Goal: Book appointment/travel/reservation

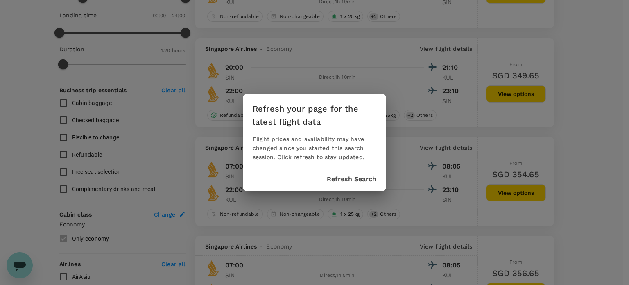
click at [357, 188] on div "Refresh your page for the latest flight data Flight prices and availability may…" at bounding box center [314, 142] width 143 height 97
click at [362, 174] on div "Refresh your page for the latest flight data Flight prices and availability may…" at bounding box center [314, 142] width 143 height 97
click at [351, 183] on div "Refresh your page for the latest flight data Flight prices and availability may…" at bounding box center [314, 142] width 143 height 97
click at [351, 179] on button "Refresh Search" at bounding box center [352, 178] width 50 height 7
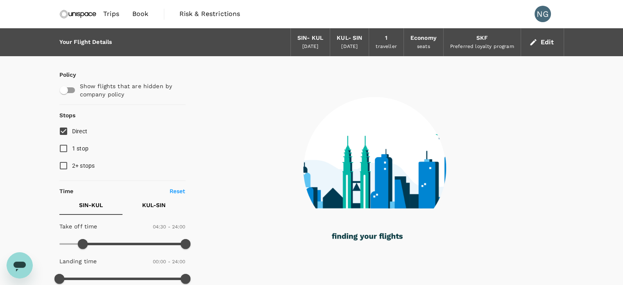
type input "80"
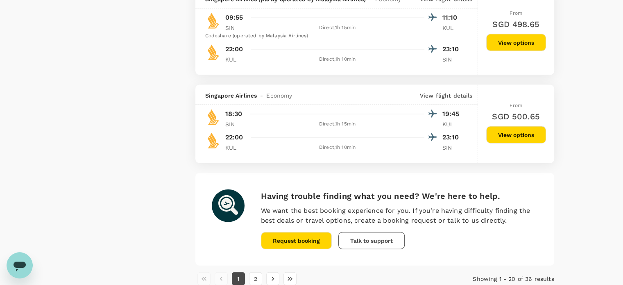
scroll to position [1823, 0]
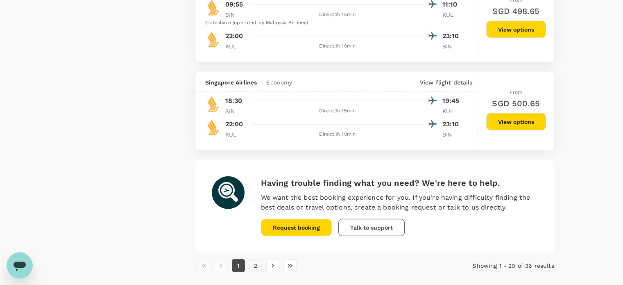
click at [258, 271] on button "2" at bounding box center [255, 265] width 13 height 13
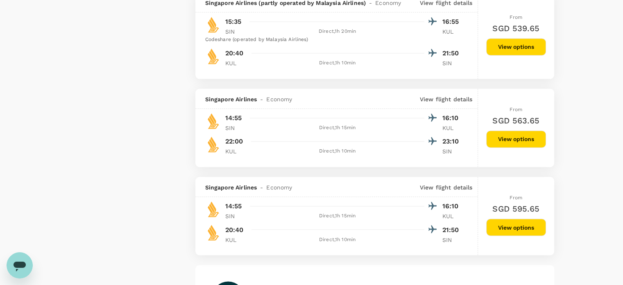
scroll to position [1435, 0]
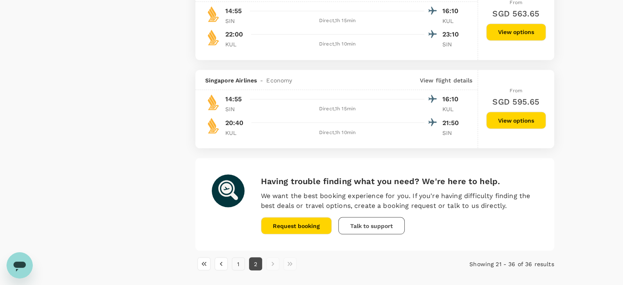
click at [241, 268] on button "1" at bounding box center [238, 263] width 13 height 13
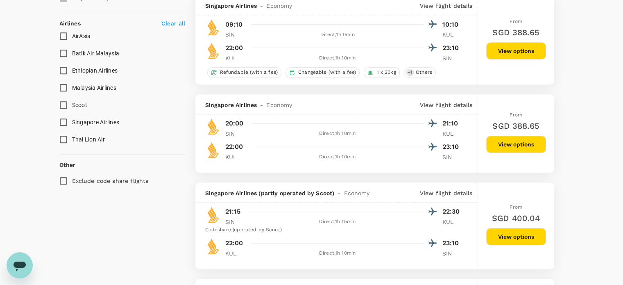
scroll to position [416, 0]
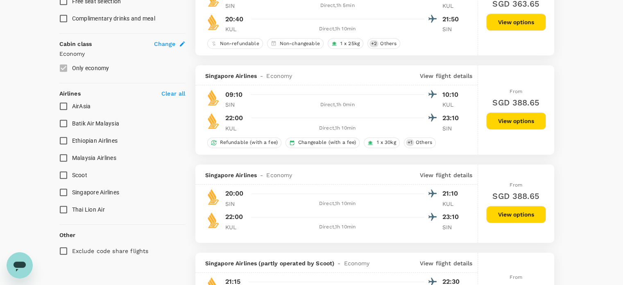
click at [66, 104] on input "AirAsia" at bounding box center [63, 105] width 17 height 17
checkbox input "true"
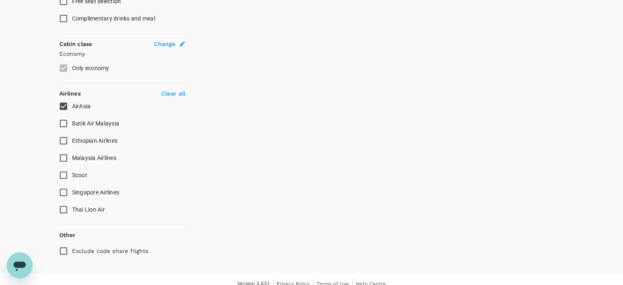
click at [65, 157] on input "Malaysia Airlines" at bounding box center [63, 157] width 17 height 17
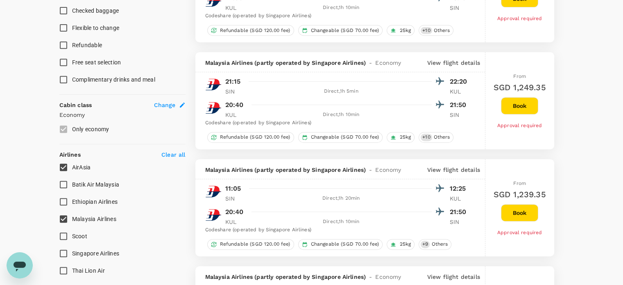
scroll to position [360, 0]
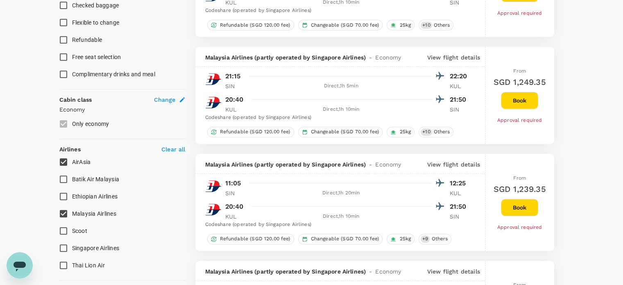
click at [64, 213] on input "Malaysia Airlines" at bounding box center [63, 213] width 17 height 17
checkbox input "false"
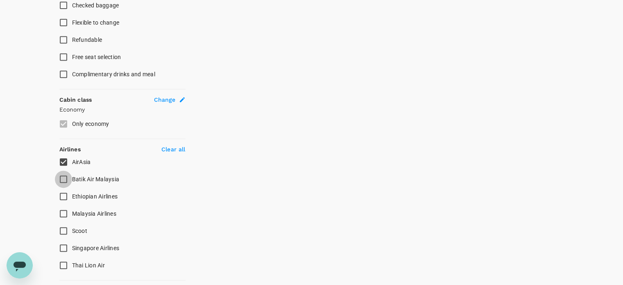
click at [65, 181] on input "Batik Air Malaysia" at bounding box center [63, 178] width 17 height 17
checkbox input "true"
click at [66, 229] on input "Scoot" at bounding box center [63, 230] width 17 height 17
checkbox input "true"
click at [65, 247] on input "Singapore Airlines" at bounding box center [63, 247] width 17 height 17
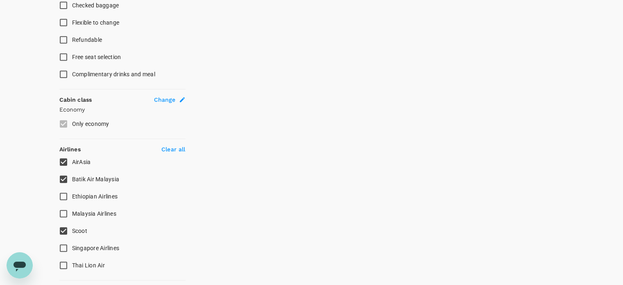
checkbox input "true"
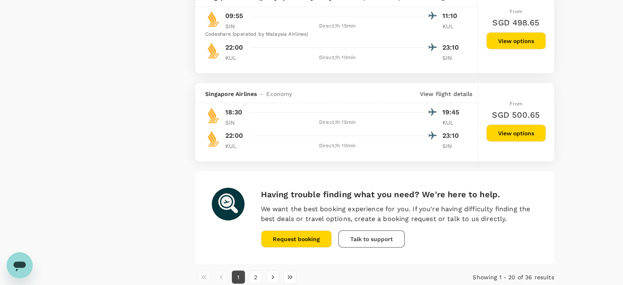
scroll to position [1869, 0]
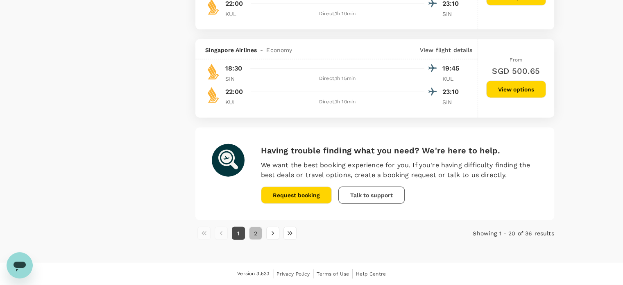
click at [255, 235] on button "2" at bounding box center [255, 232] width 13 height 13
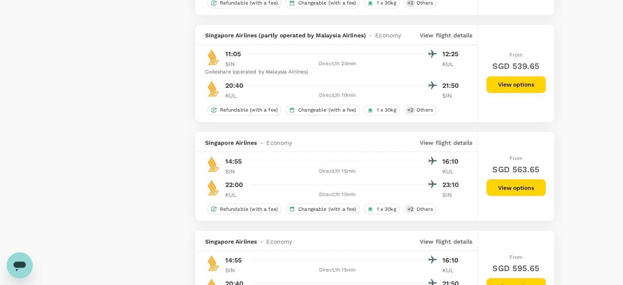
scroll to position [1639, 0]
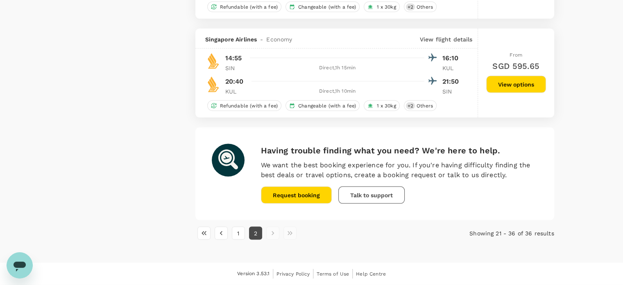
click at [270, 239] on li "pagination navigation" at bounding box center [272, 232] width 17 height 13
click at [240, 232] on button "1" at bounding box center [238, 232] width 13 height 13
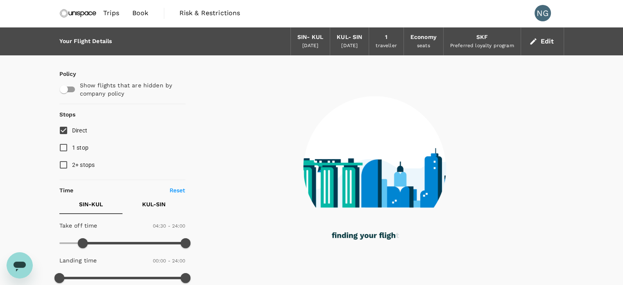
scroll to position [0, 0]
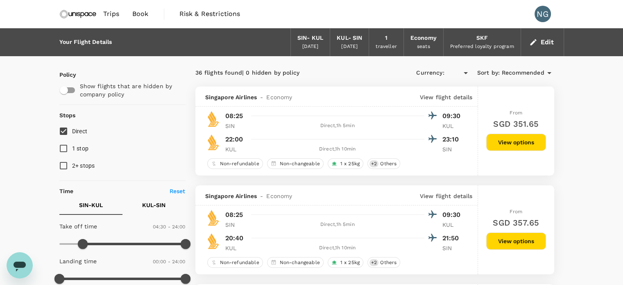
type input "SGD"
click at [531, 136] on button "View options" at bounding box center [516, 141] width 60 height 17
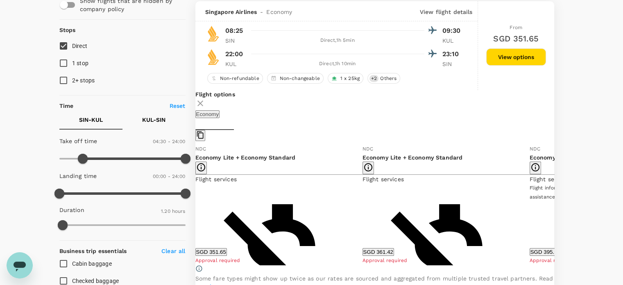
scroll to position [86, 0]
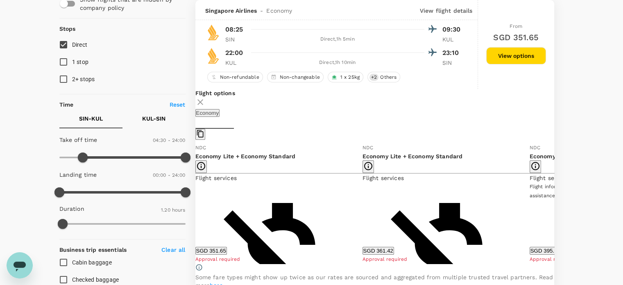
click at [231, 231] on div "Non-refundable Non-changeable 1 piece Cabin Baggage 1 x 25kg Checked Baggage Sh…" at bounding box center [278, 214] width 167 height 64
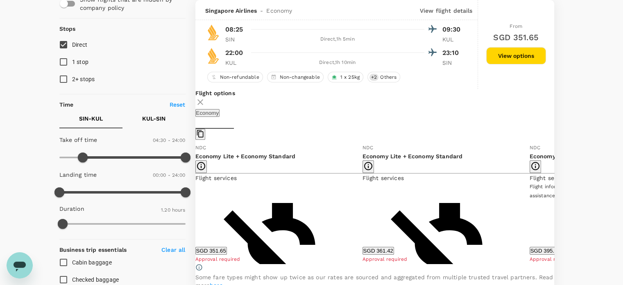
drag, startPoint x: 287, startPoint y: 252, endPoint x: 261, endPoint y: 251, distance: 25.4
click at [227, 251] on button "SGD 351.65" at bounding box center [211, 250] width 32 height 8
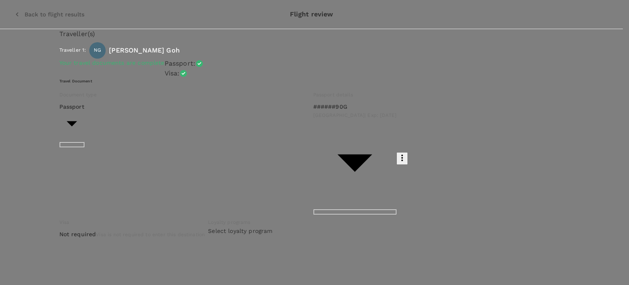
click at [393, 186] on div at bounding box center [314, 142] width 629 height 285
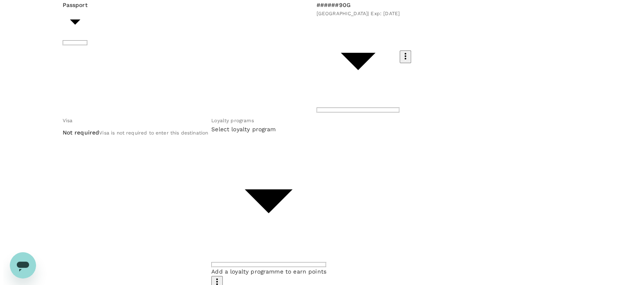
scroll to position [108, 0]
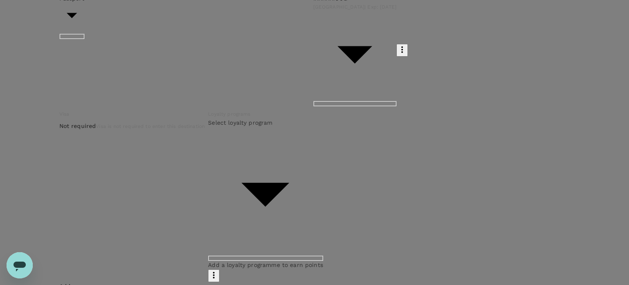
type input "9ca6ee36-36cb-4982-994b-715ae594bb55"
type textarea "S"
type textarea "Meet Smith & Nephew Leadership / Knightfrank project team/Sunfert Lab & clinic …"
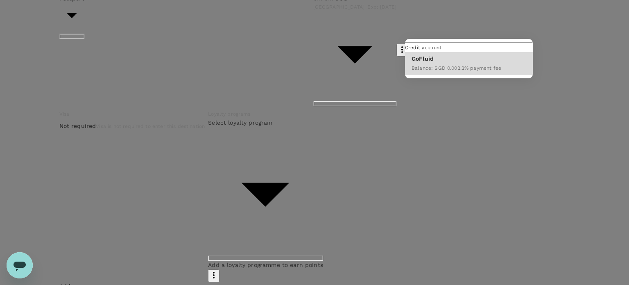
click at [524, 129] on div at bounding box center [314, 142] width 629 height 285
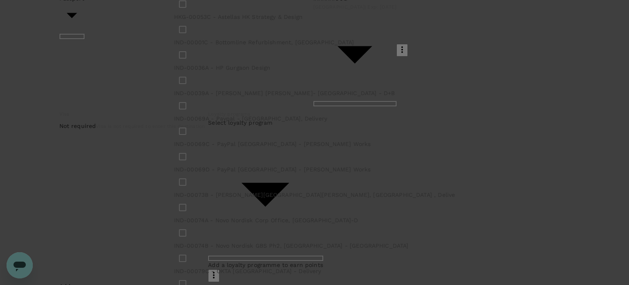
checkbox input "true"
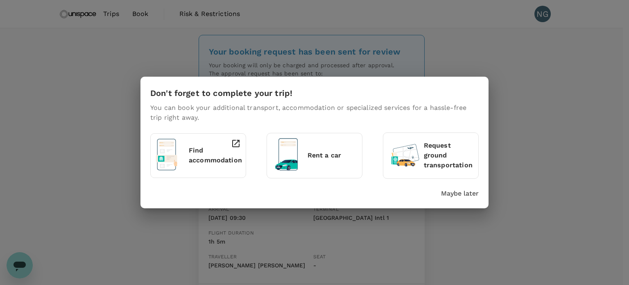
click at [196, 158] on p "Find accommodation" at bounding box center [215, 155] width 53 height 20
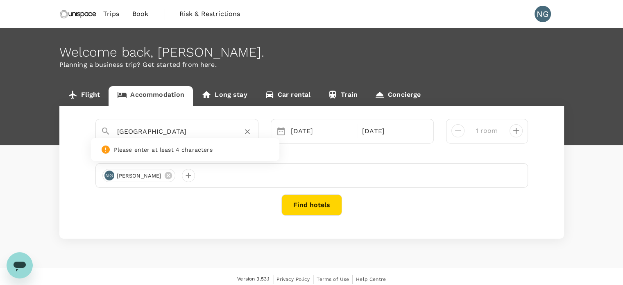
click at [214, 131] on input "[GEOGRAPHIC_DATA]" at bounding box center [173, 131] width 113 height 13
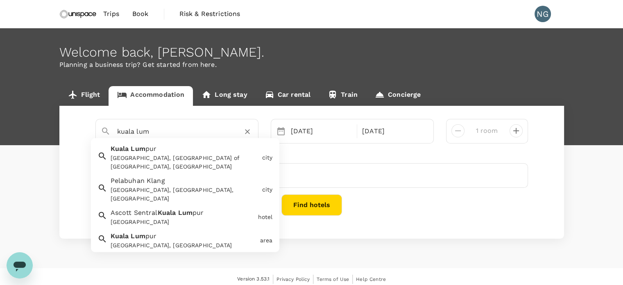
click at [182, 154] on div "[GEOGRAPHIC_DATA], [GEOGRAPHIC_DATA] of [GEOGRAPHIC_DATA], [GEOGRAPHIC_DATA]" at bounding box center [185, 162] width 148 height 17
type input "[GEOGRAPHIC_DATA]"
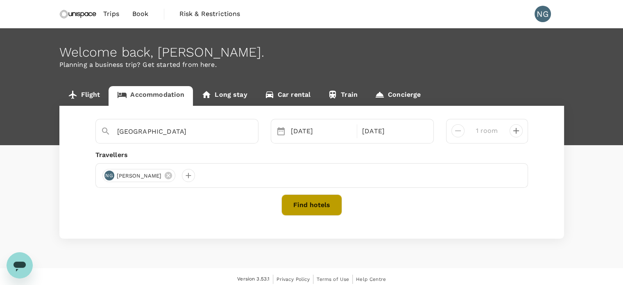
click at [328, 203] on button "Find hotels" at bounding box center [311, 204] width 61 height 21
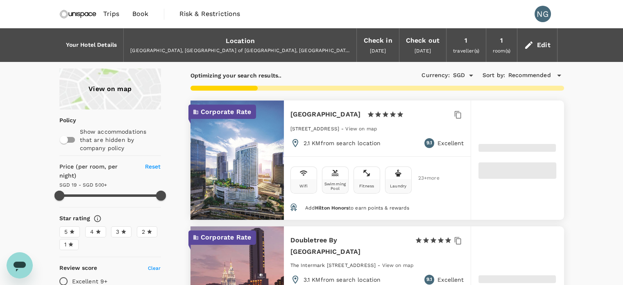
type input "499.35"
type input "15.35"
type input "499.86"
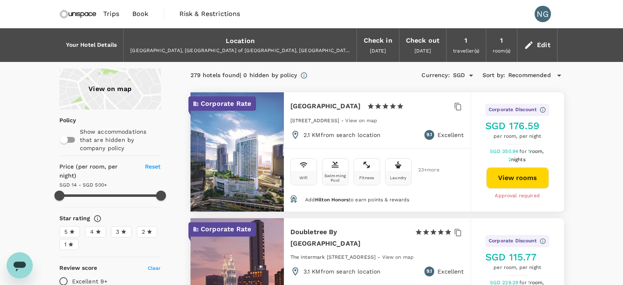
type input "13.86"
type input "499.86"
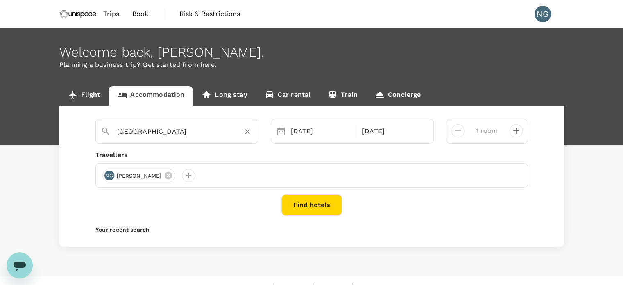
click at [185, 122] on div "Kuala Lumpur" at bounding box center [182, 128] width 142 height 20
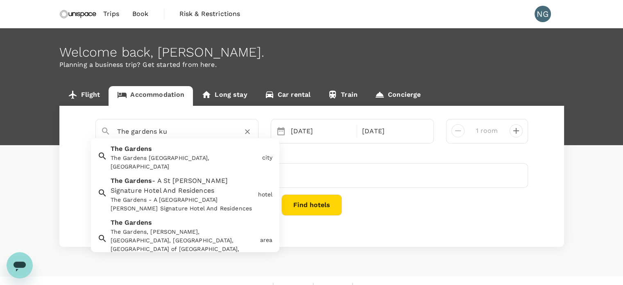
click at [149, 232] on div "The Gardens, Lingkaran Syed Putra, Mid Valley City, Kuala Lumpur, Federal Terri…" at bounding box center [184, 244] width 146 height 34
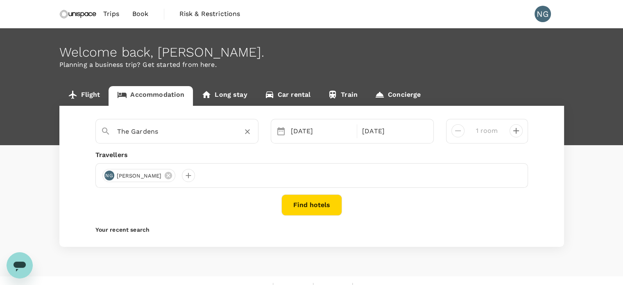
type input "The Gardens"
click at [292, 212] on button "Find hotels" at bounding box center [311, 204] width 61 height 21
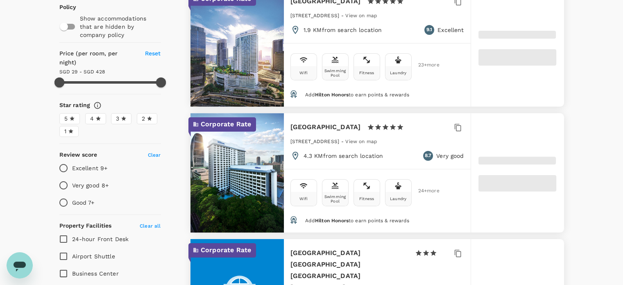
scroll to position [130, 0]
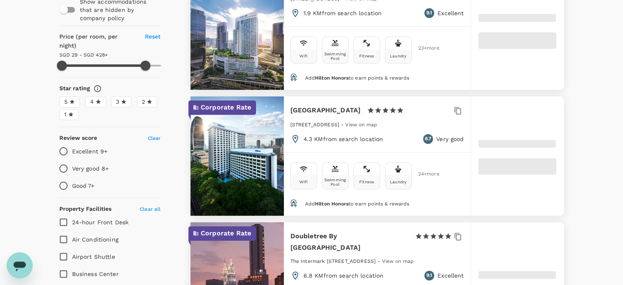
type input "427.48"
type input "16.48"
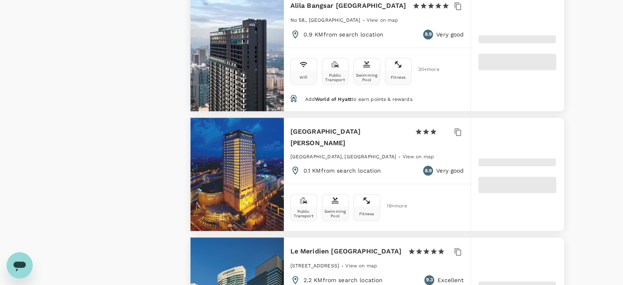
scroll to position [820, 0]
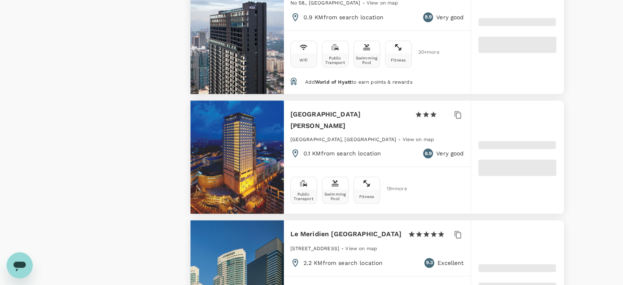
type input "499.35"
type input "15.35"
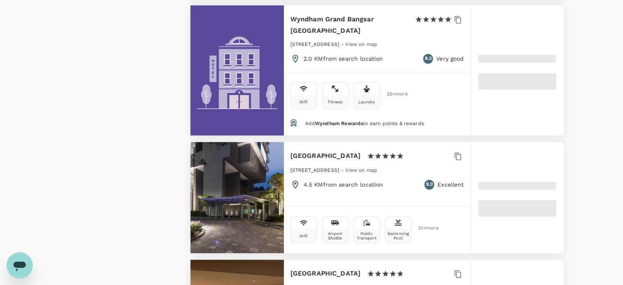
scroll to position [1214, 0]
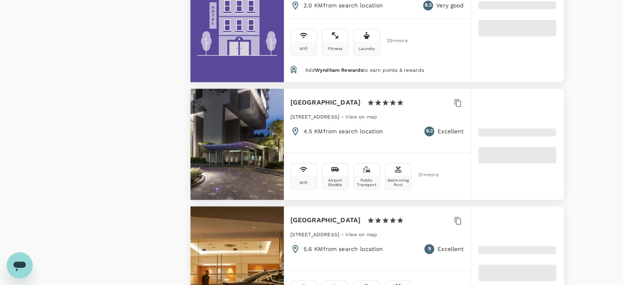
type input "499.59"
type input "14.59"
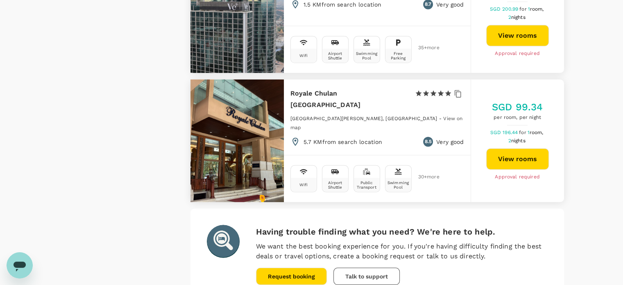
scroll to position [2441, 0]
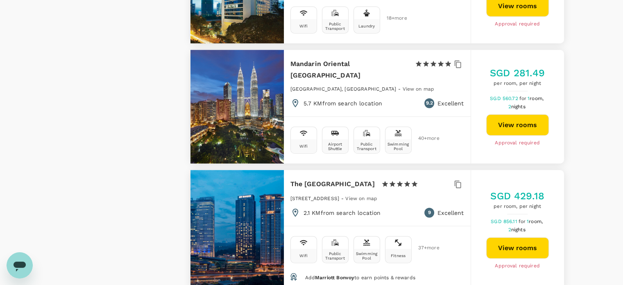
scroll to position [2384, 0]
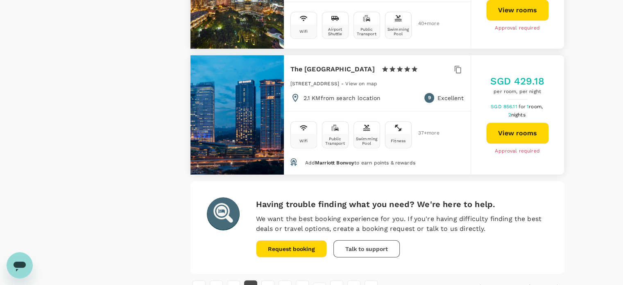
type input "499.59"
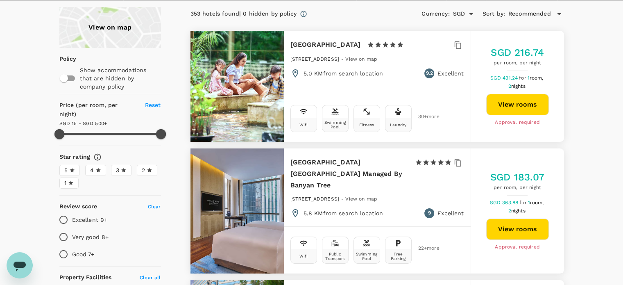
scroll to position [0, 0]
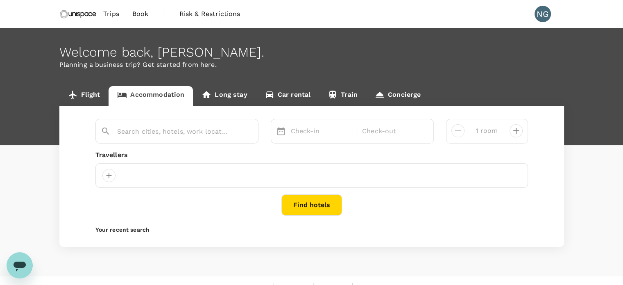
type input "The Gardens"
click at [200, 140] on div "The Gardens" at bounding box center [176, 131] width 163 height 25
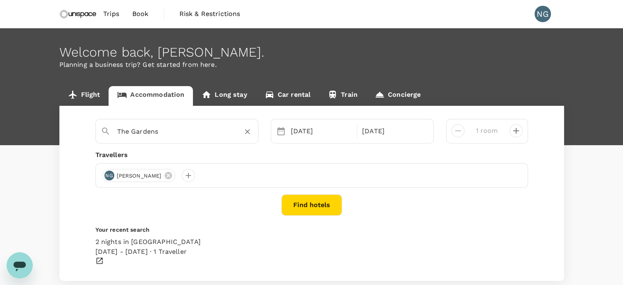
click at [204, 135] on input "The Gardens" at bounding box center [173, 131] width 113 height 13
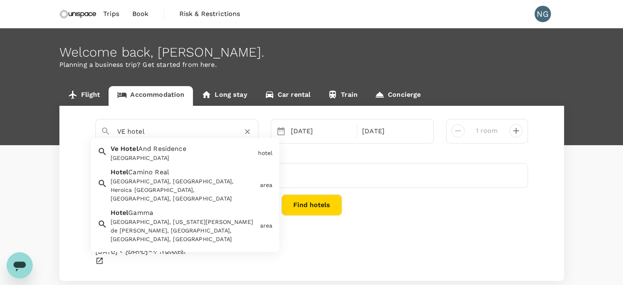
click at [158, 152] on span "And Residence" at bounding box center [162, 149] width 48 height 8
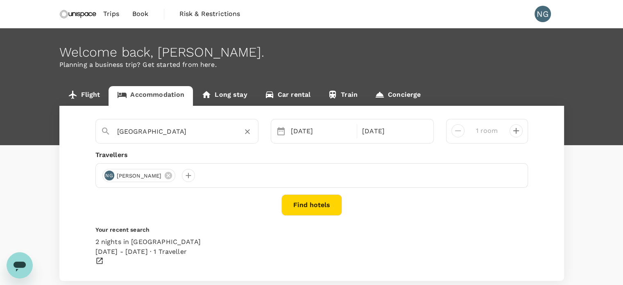
type input "[GEOGRAPHIC_DATA]"
click at [321, 206] on button "Find hotels" at bounding box center [311, 204] width 61 height 21
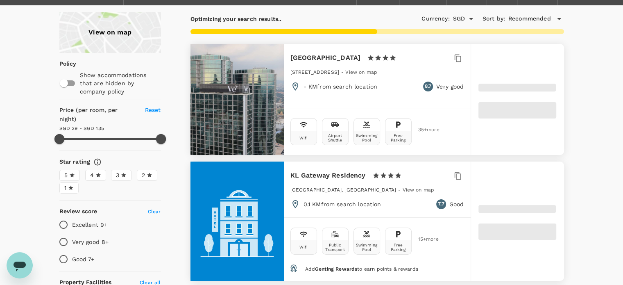
scroll to position [21, 0]
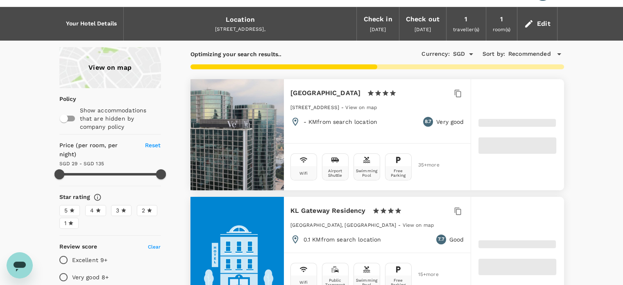
click at [326, 99] on div "Ve Hotel And Residence 1 Star 2 Stars 3 Stars 4 Stars 5 Stars" at bounding box center [377, 95] width 174 height 16
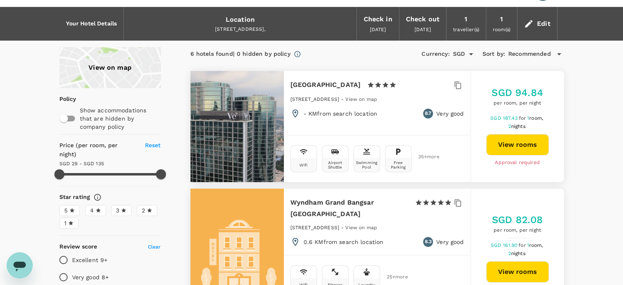
click at [531, 145] on button "View rooms" at bounding box center [517, 144] width 63 height 21
type input "134.68"
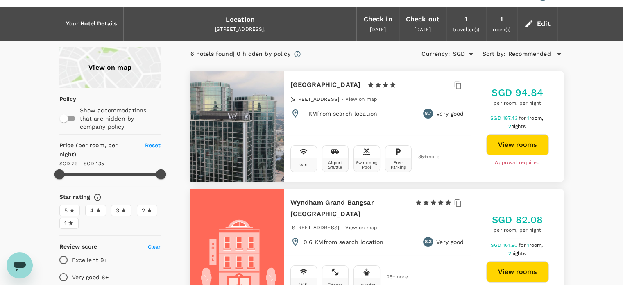
type input "28.86"
type input "135.86"
type input "13.86"
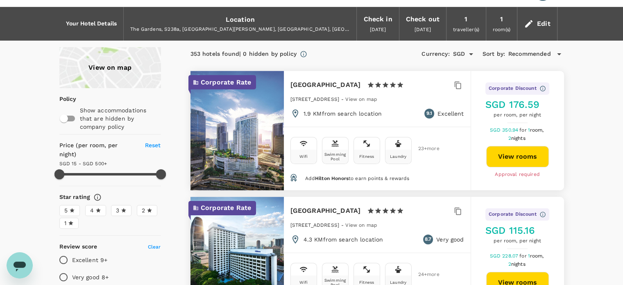
type input "272.68"
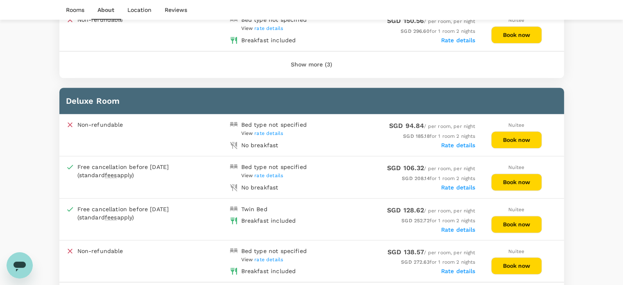
scroll to position [1018, 0]
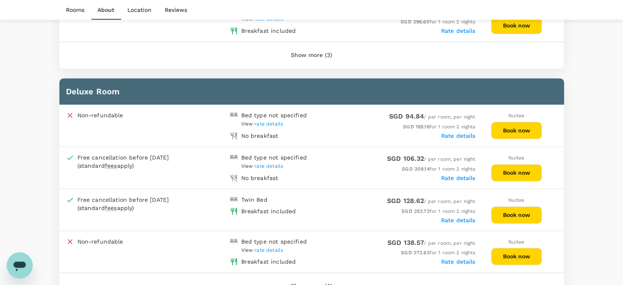
click at [278, 247] on span "rate details" at bounding box center [268, 250] width 29 height 6
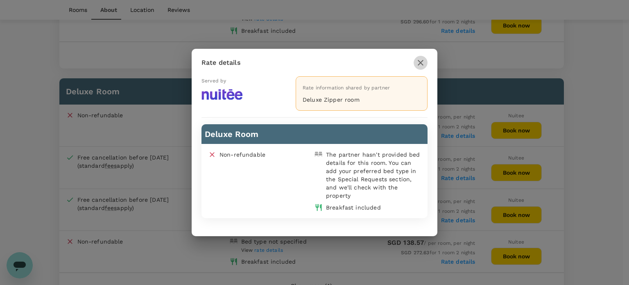
click at [424, 61] on icon "button" at bounding box center [421, 63] width 10 height 10
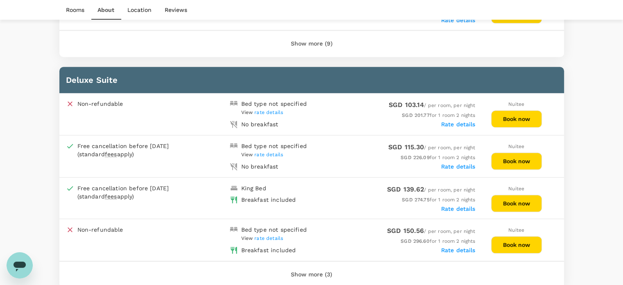
scroll to position [802, 0]
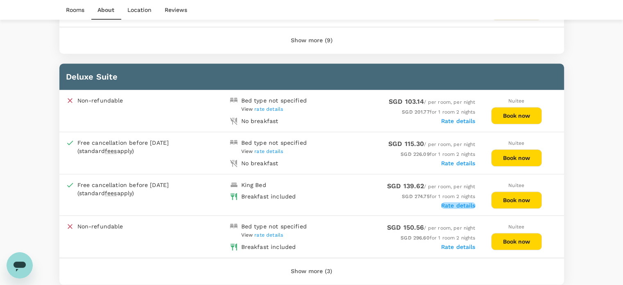
click at [470, 202] on label "Rate details" at bounding box center [458, 205] width 34 height 7
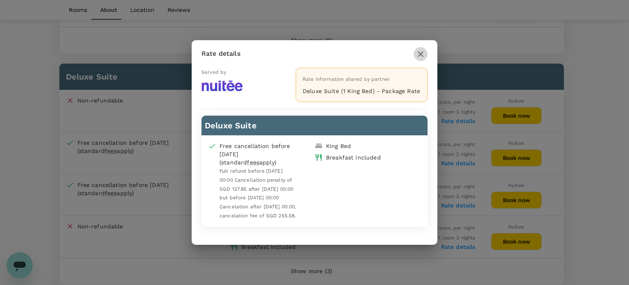
click at [420, 55] on icon "button" at bounding box center [421, 54] width 10 height 10
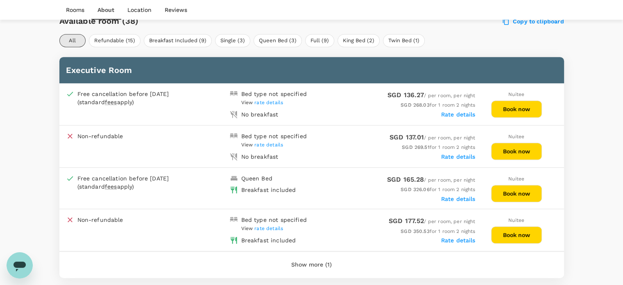
scroll to position [395, 0]
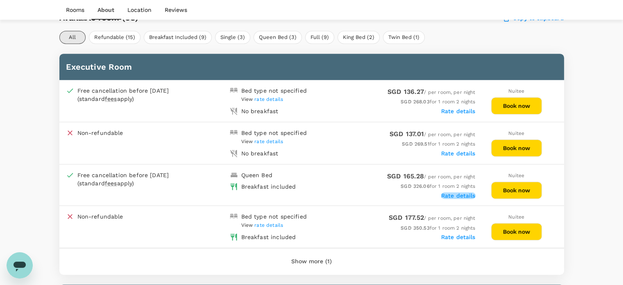
click at [464, 194] on label "Rate details" at bounding box center [458, 195] width 34 height 7
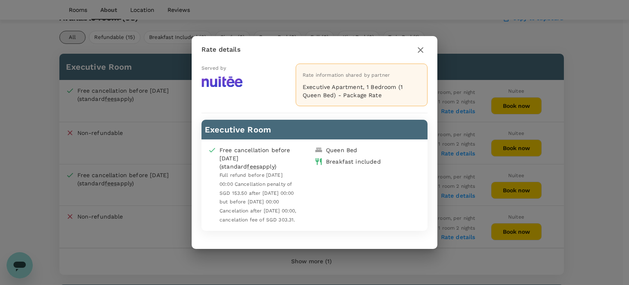
click at [423, 49] on icon "button" at bounding box center [421, 50] width 10 height 10
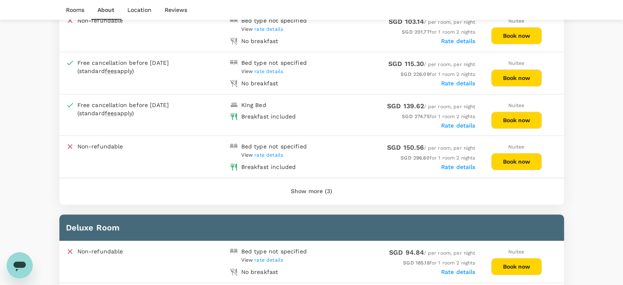
scroll to position [876, 0]
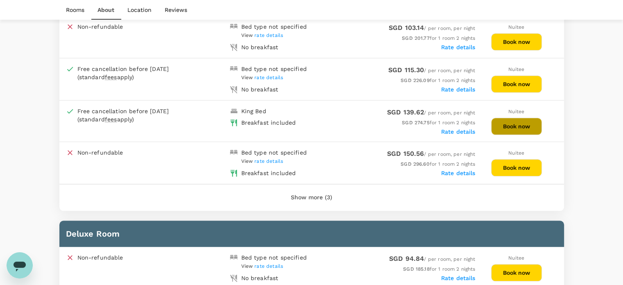
click at [521, 118] on button "Book now" at bounding box center [516, 126] width 51 height 17
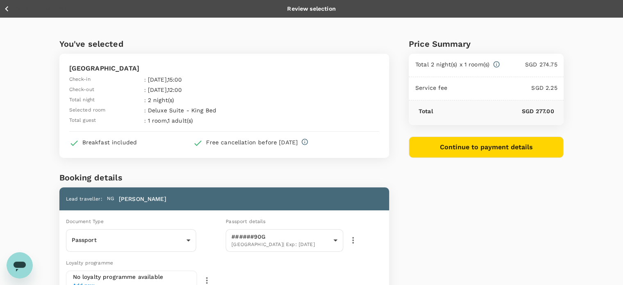
click at [7, 10] on icon "button" at bounding box center [7, 9] width 10 height 10
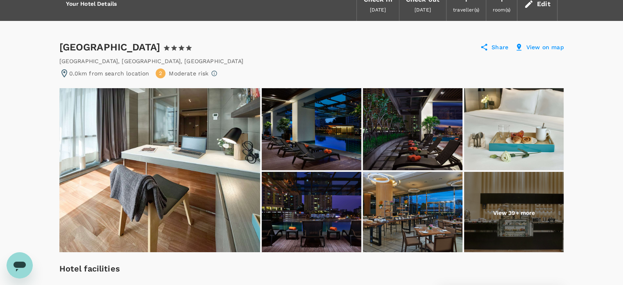
scroll to position [26, 0]
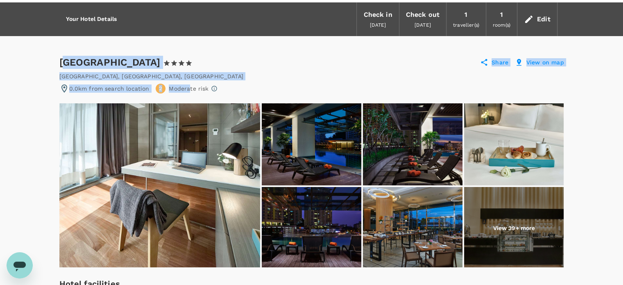
drag, startPoint x: 64, startPoint y: 63, endPoint x: 189, endPoint y: 84, distance: 126.5
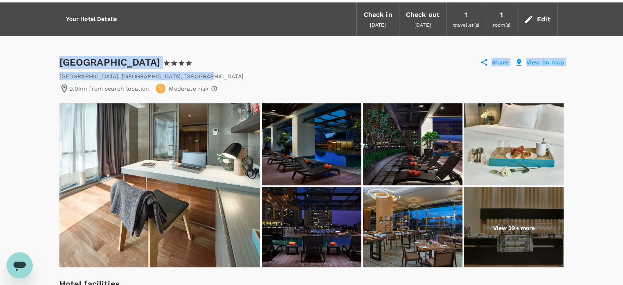
drag, startPoint x: 59, startPoint y: 61, endPoint x: 183, endPoint y: 73, distance: 125.0
copy div "Ve Hotel And Residence 1 Star 2 Stars 3 Stars 4 Stars 5 Stars Share View on map…"
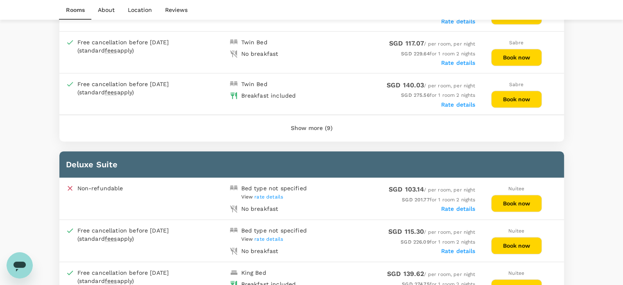
scroll to position [787, 0]
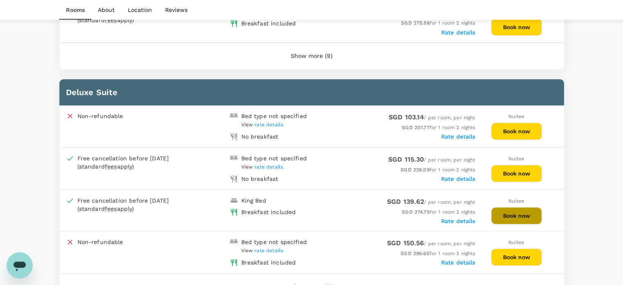
click at [509, 208] on button "Book now" at bounding box center [516, 215] width 51 height 17
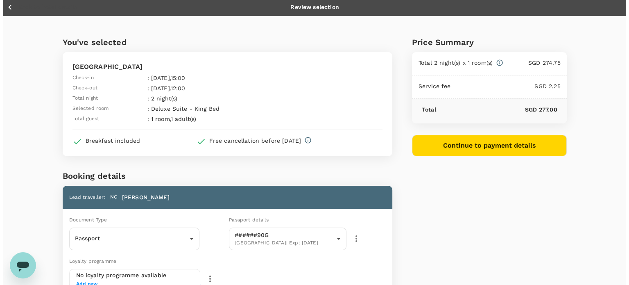
scroll to position [1, 0]
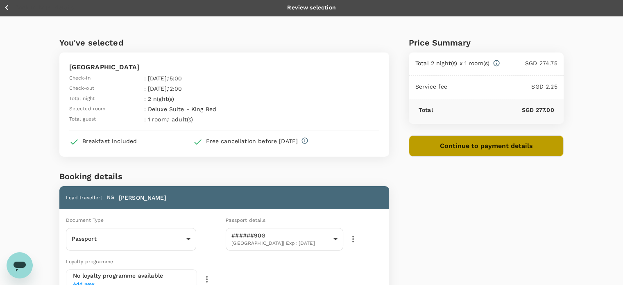
click at [508, 147] on button "Continue to payment details" at bounding box center [486, 145] width 155 height 21
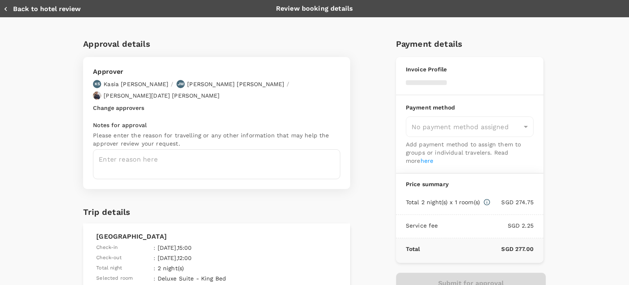
type input "9ca6ee36-36cb-4982-994b-715ae594bb55"
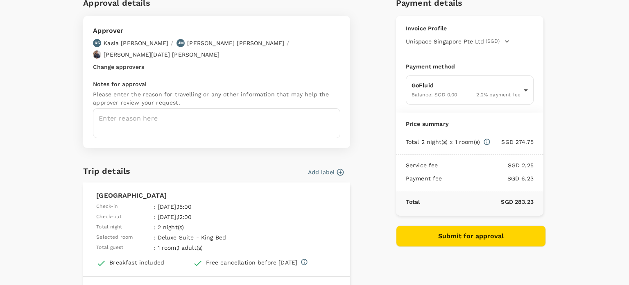
scroll to position [39, 0]
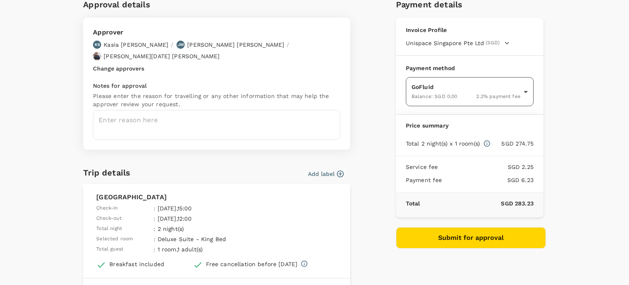
click at [509, 85] on body "Back to hotel details Review selection You've selected Ve Hotel And Residence C…" at bounding box center [314, 220] width 629 height 442
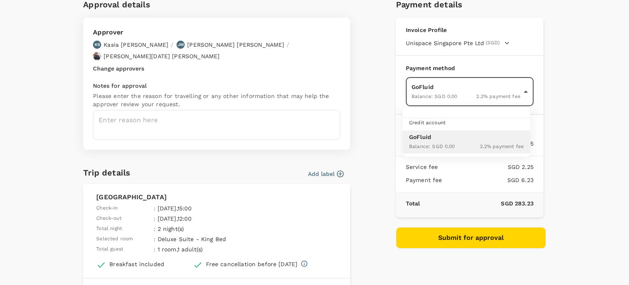
click at [509, 85] on div at bounding box center [314, 142] width 629 height 285
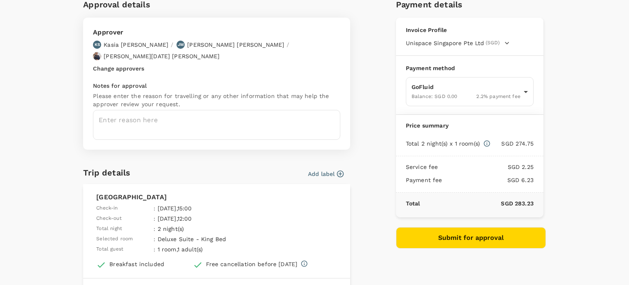
click at [328, 170] on button "Add label" at bounding box center [326, 174] width 36 height 8
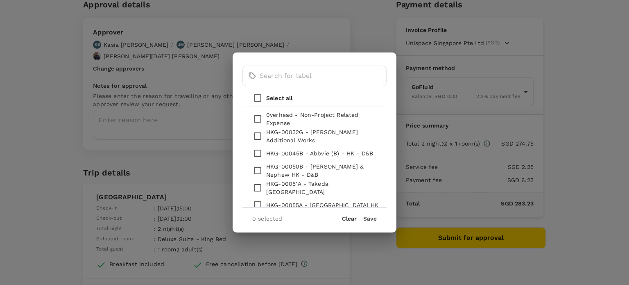
click at [278, 118] on p "0verhead - Non-Project Related Expense" at bounding box center [323, 119] width 114 height 16
click at [261, 122] on input "checkbox" at bounding box center [257, 118] width 17 height 17
checkbox input "true"
click at [371, 214] on div "1 selected Clear Save" at bounding box center [314, 214] width 144 height 15
click at [368, 220] on button "Save" at bounding box center [370, 218] width 14 height 7
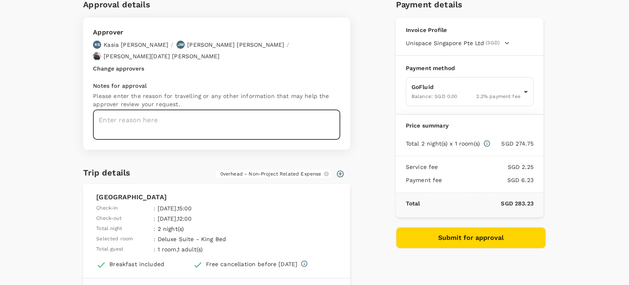
click at [148, 110] on textarea at bounding box center [216, 125] width 247 height 30
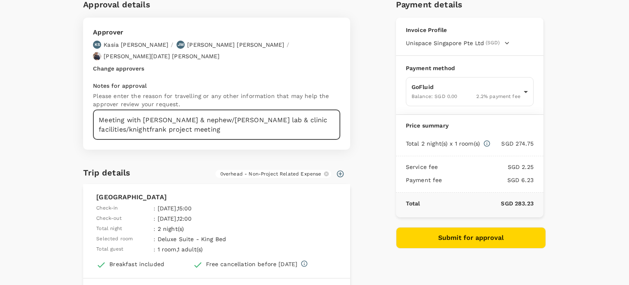
type textarea "Meeting with Smith & nephew/sunfert lab & clinic facilities/knightfrank project…"
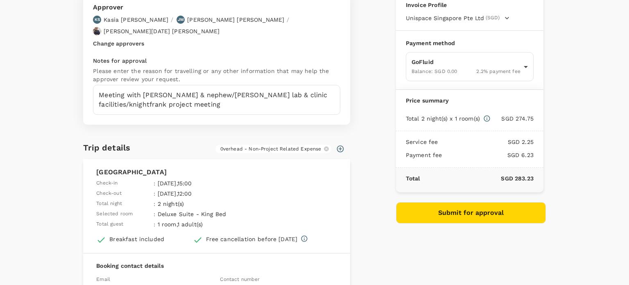
scroll to position [0, 0]
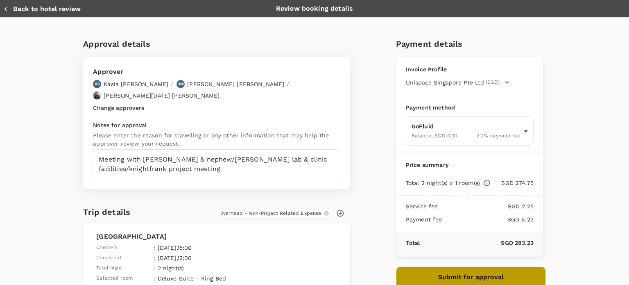
click at [457, 274] on button "Submit for approval" at bounding box center [471, 276] width 150 height 21
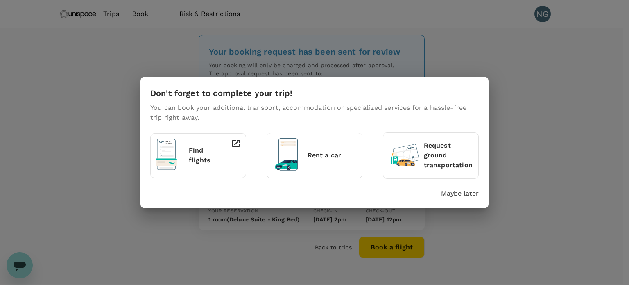
click at [457, 193] on p "Maybe later" at bounding box center [460, 193] width 38 height 10
